Goal: Find specific page/section: Find specific page/section

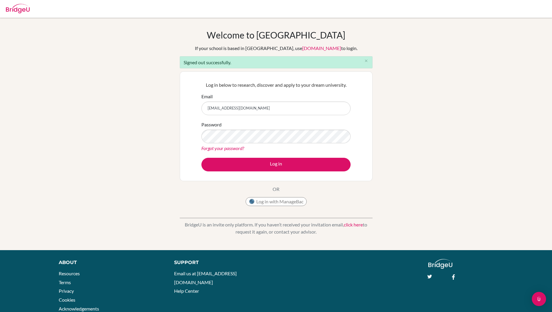
click at [306, 110] on input "alessandro.iacovacci+student-1@bridge-u.com" at bounding box center [275, 109] width 149 height 14
type input "alessandro.iacovacci+advisor1@bridge-u.com"
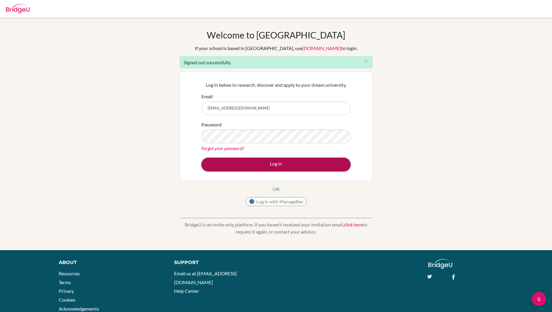
click at [296, 166] on button "Log in" at bounding box center [275, 165] width 149 height 14
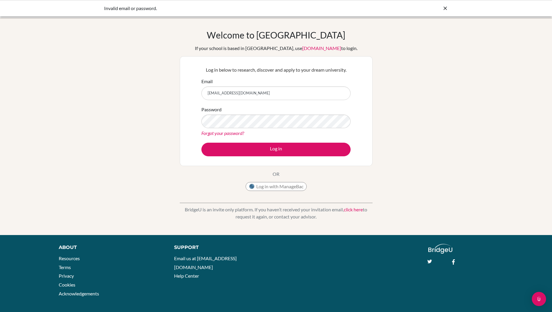
click at [311, 92] on input "alessandro.iacovacci+advisor1@bridge-u.com" at bounding box center [275, 94] width 149 height 14
click at [423, 126] on div "Welcome to BridgeU If your school is based in China, use app.bridge-u.com.cn to…" at bounding box center [276, 127] width 552 height 194
click at [305, 96] on input "alessandro.iacovacci+advisor1@bridge-u.com" at bounding box center [275, 94] width 149 height 14
type input "alessandro.iacovacci@bridge-u.com"
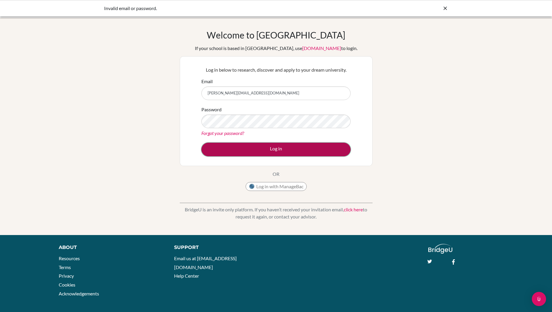
click at [286, 144] on button "Log in" at bounding box center [275, 150] width 149 height 14
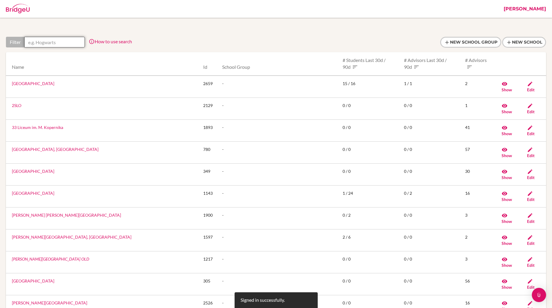
click at [49, 45] on input "text" at bounding box center [54, 42] width 60 height 11
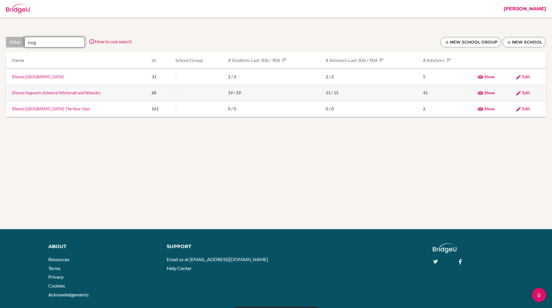
type input "hog"
click at [47, 92] on link "(Demo) Hogwarts School of Witchcraft and Wizardry" at bounding box center [56, 92] width 89 height 5
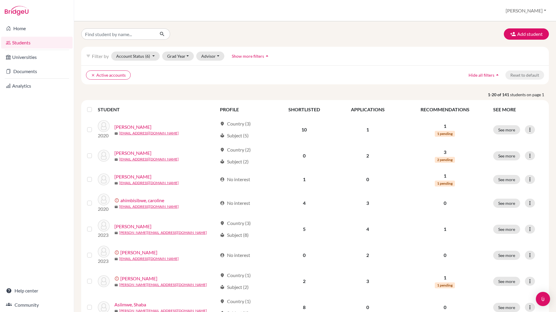
click at [21, 28] on link "Home" at bounding box center [36, 29] width 71 height 12
